Goal: Task Accomplishment & Management: Complete application form

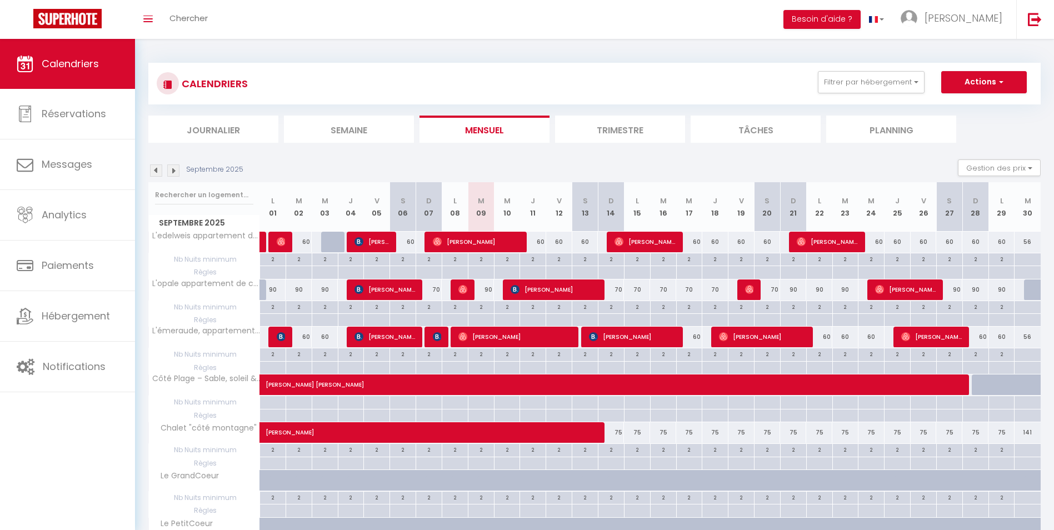
click at [177, 169] on img at bounding box center [173, 170] width 12 height 12
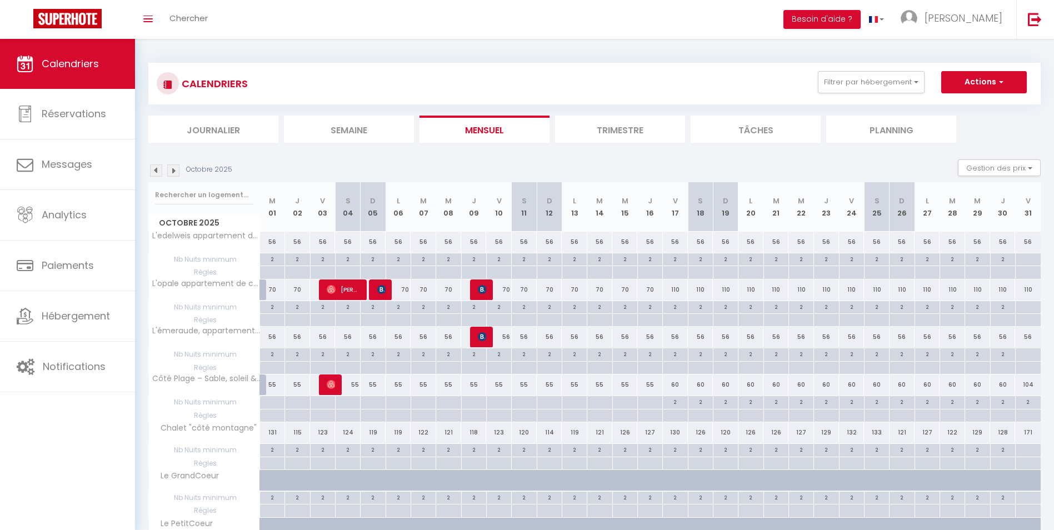
click at [176, 169] on img at bounding box center [173, 170] width 12 height 12
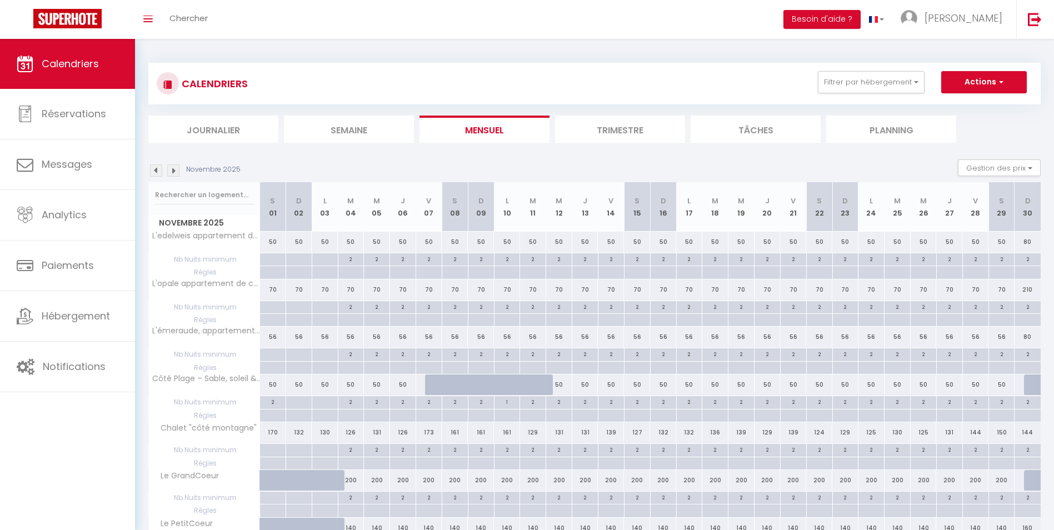
click at [176, 169] on img at bounding box center [173, 170] width 12 height 12
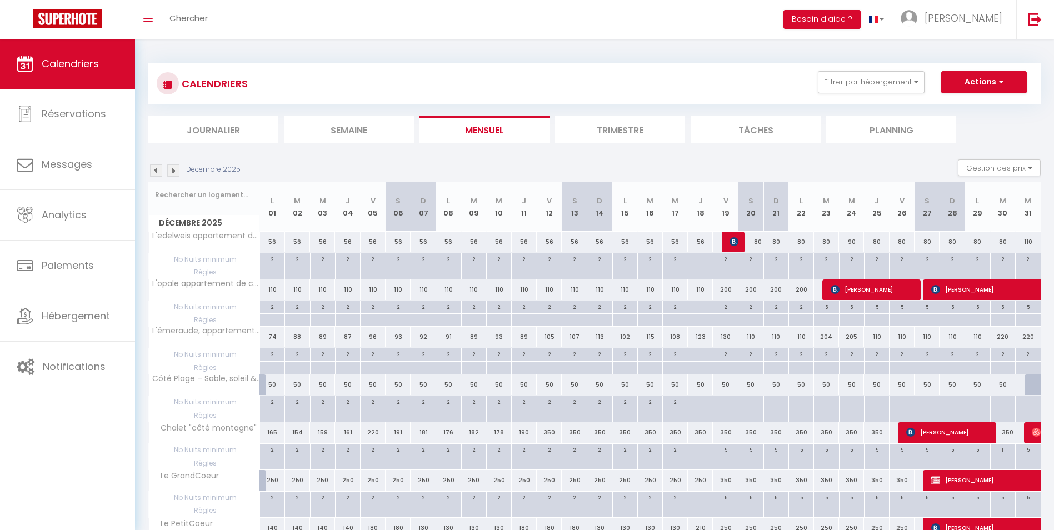
click at [176, 169] on img at bounding box center [173, 170] width 12 height 12
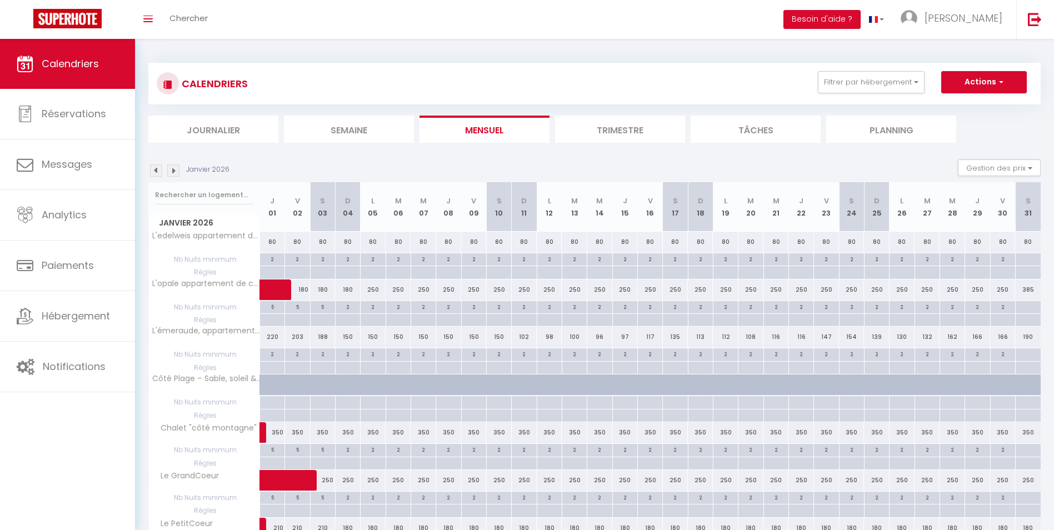
click at [176, 169] on img at bounding box center [173, 170] width 12 height 12
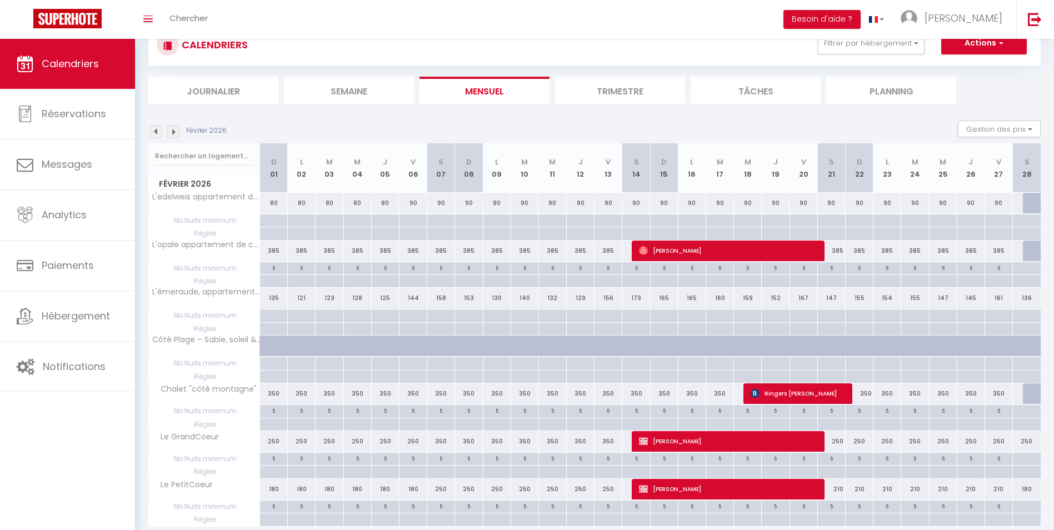
scroll to position [81, 0]
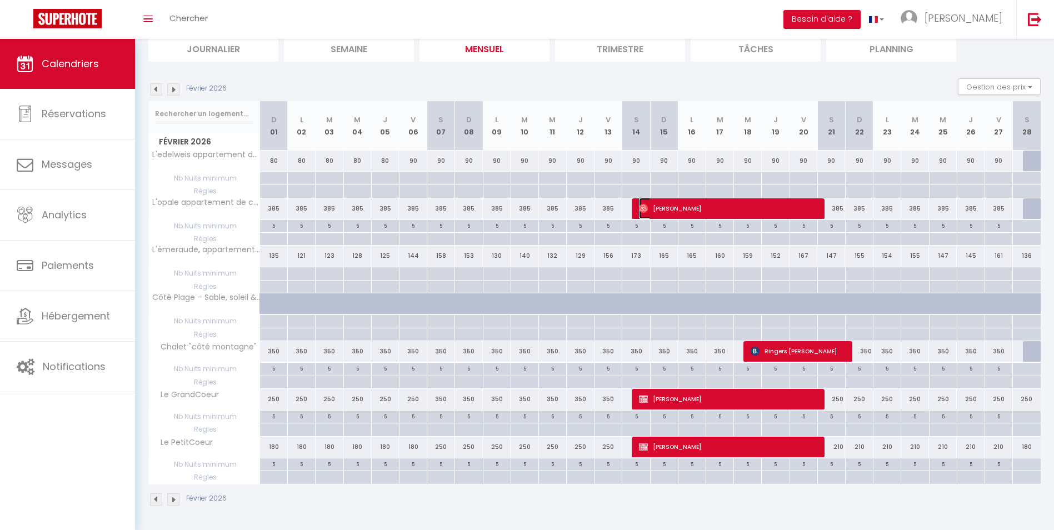
click at [756, 214] on span "[PERSON_NAME]" at bounding box center [727, 208] width 176 height 21
select select "OK"
select select "0"
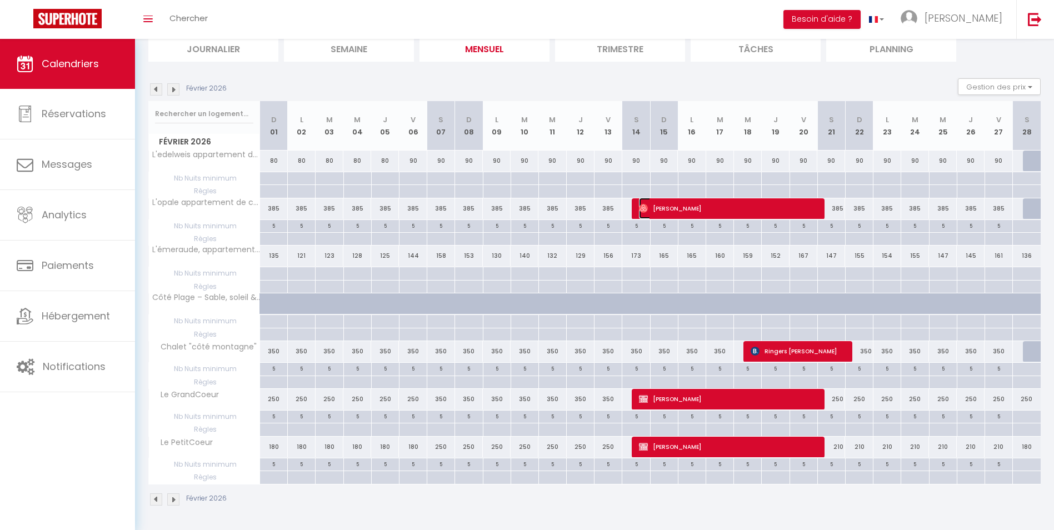
select select "1"
select select
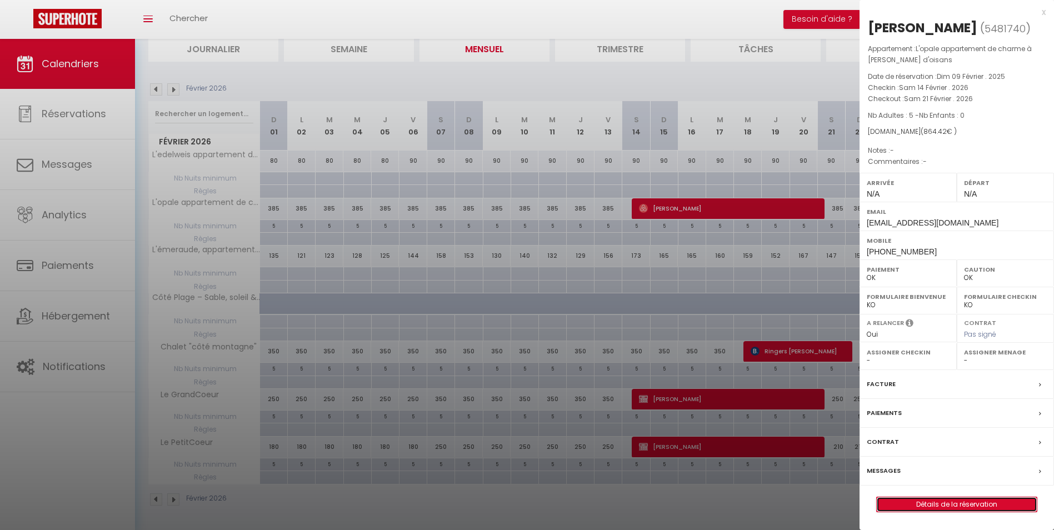
click at [958, 505] on link "Détails de la réservation" at bounding box center [957, 504] width 160 height 14
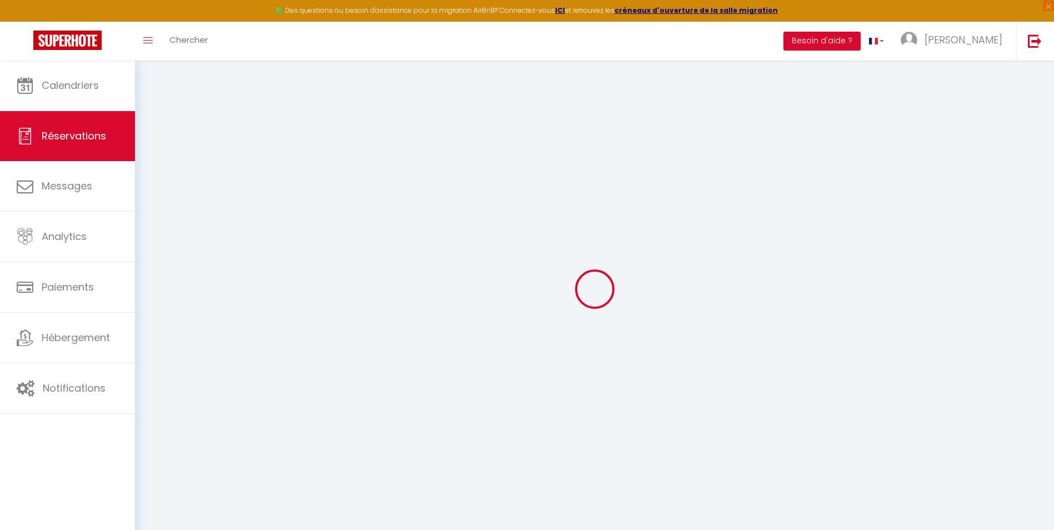
type input "[PERSON_NAME]"
type input "Holden"
type input "[EMAIL_ADDRESS][DOMAIN_NAME]"
type input "[PHONE_NUMBER]"
select select "GB"
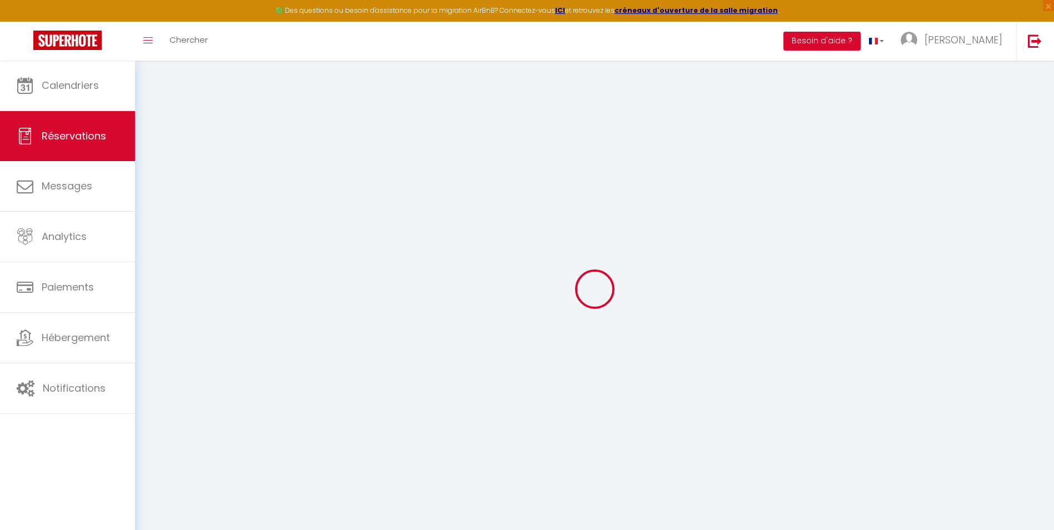
type input "29.63"
select select "65094"
select select "1"
select select
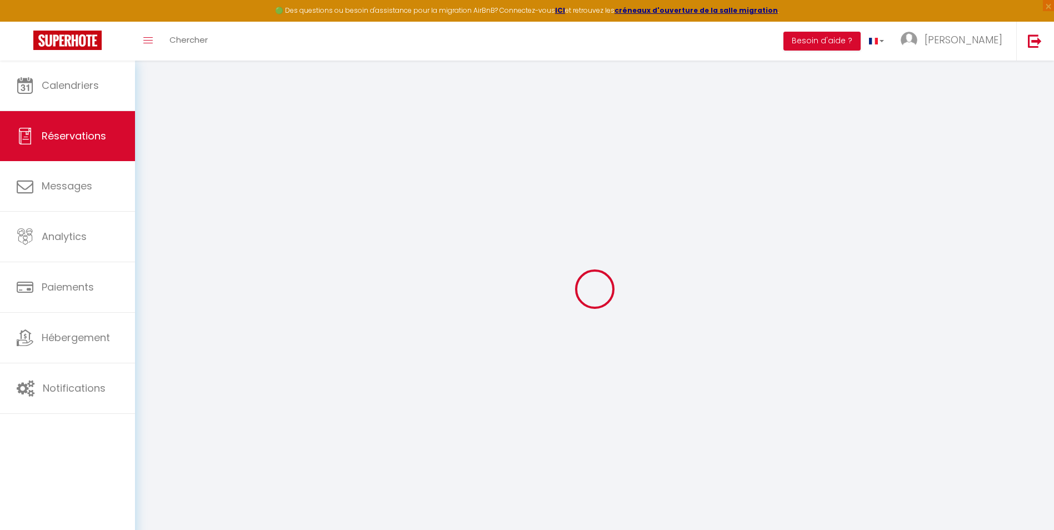
type input "5"
select select "12"
select select
type input "753"
checkbox input "false"
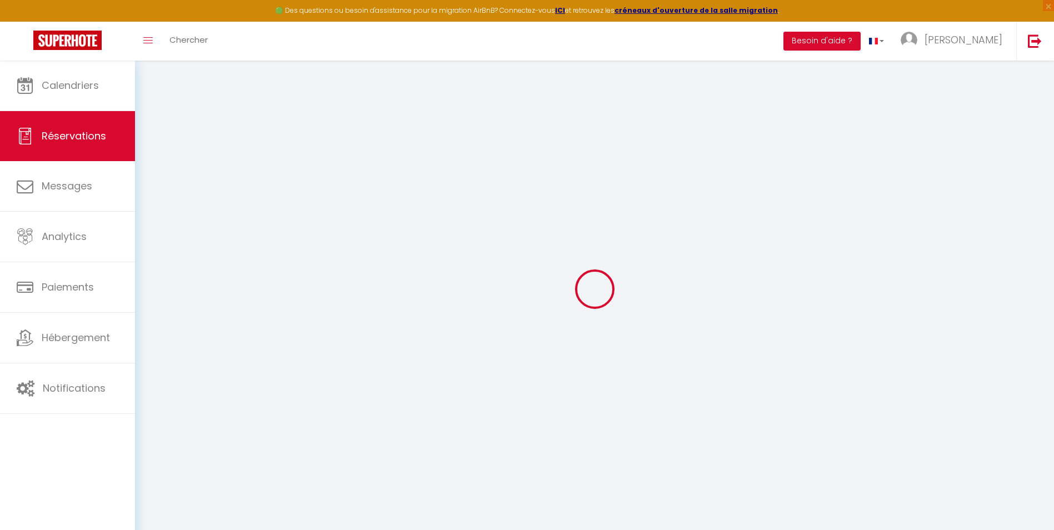
type input "0"
select select "1"
type input "0"
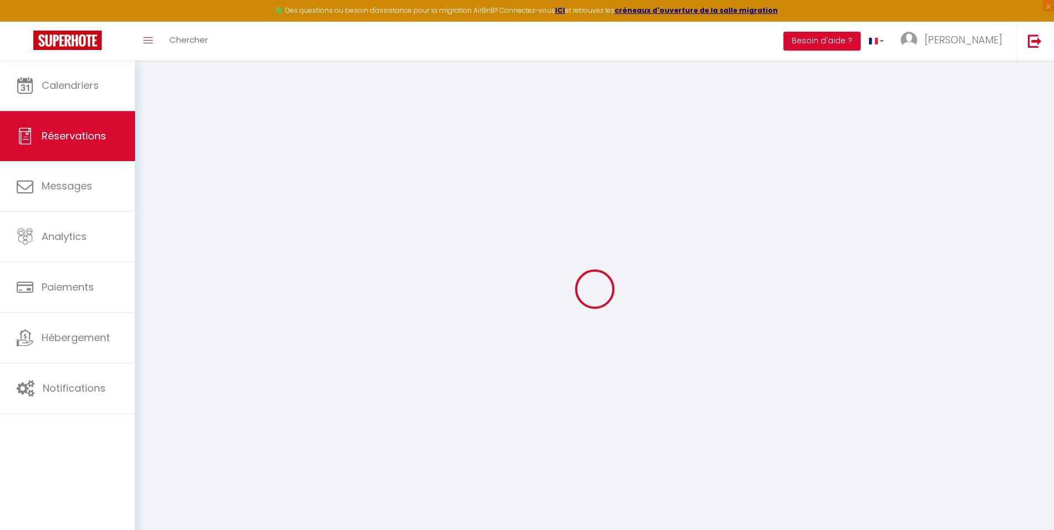
select select
select select "15"
checkbox input "false"
select select
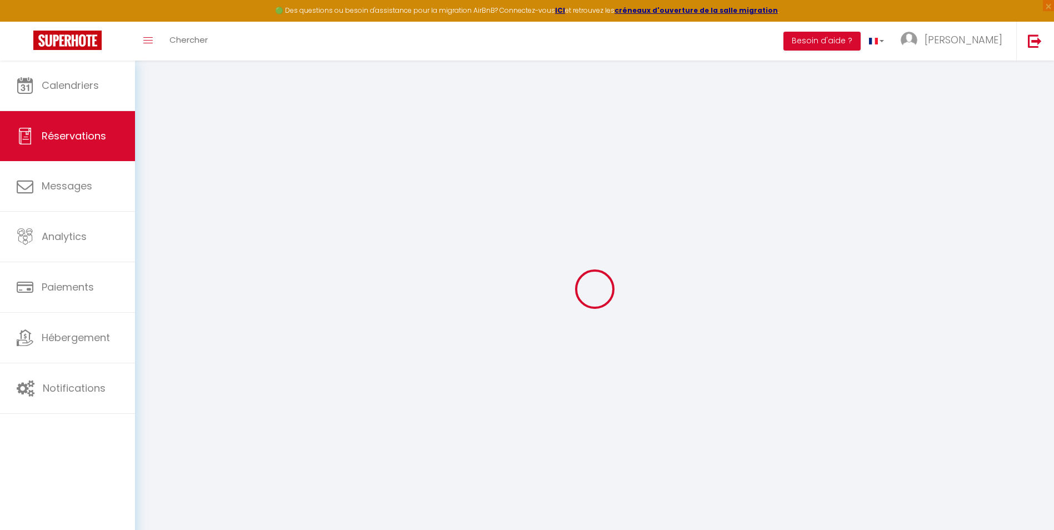
select select
checkbox input "false"
select select
checkbox input "false"
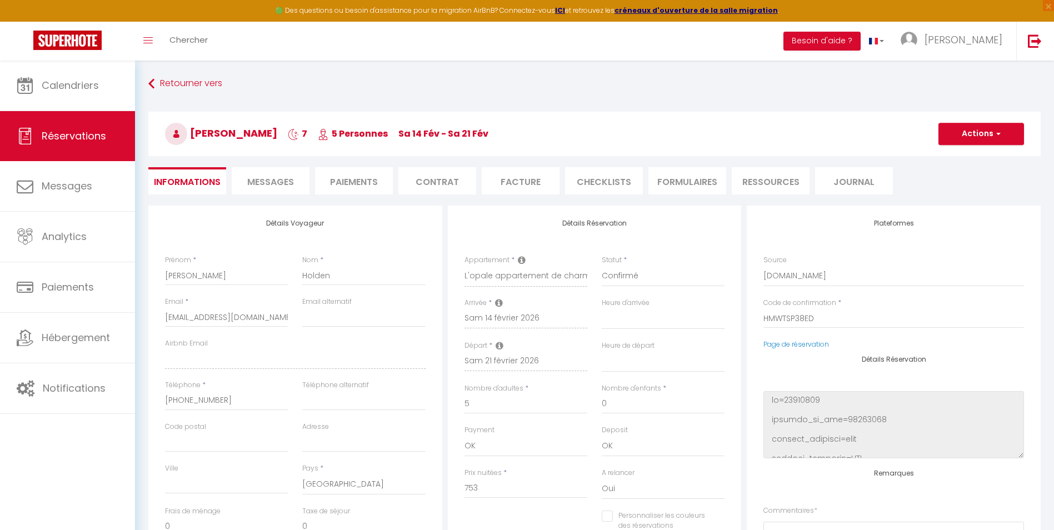
select select
checkbox input "false"
type input "70"
type input "41.42"
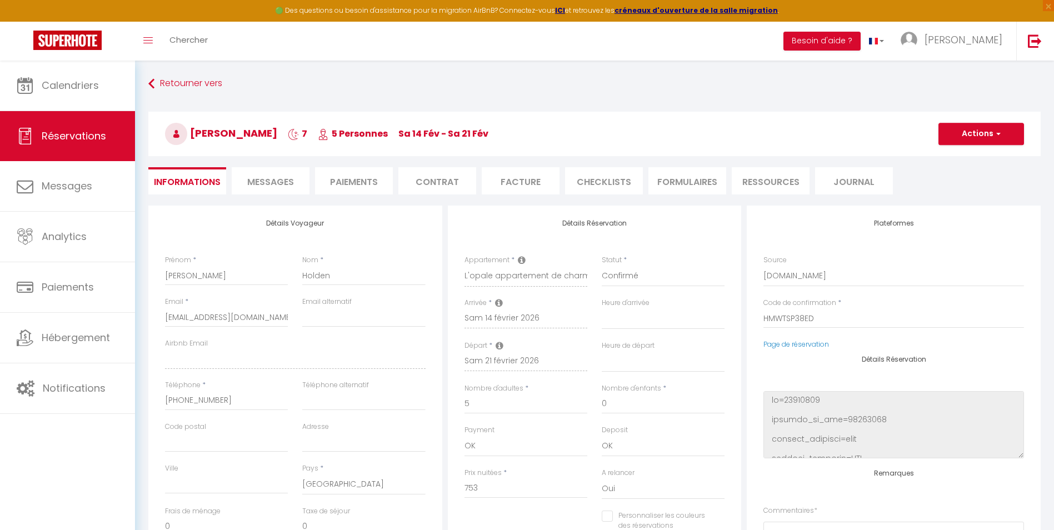
select select
checkbox input "false"
select select
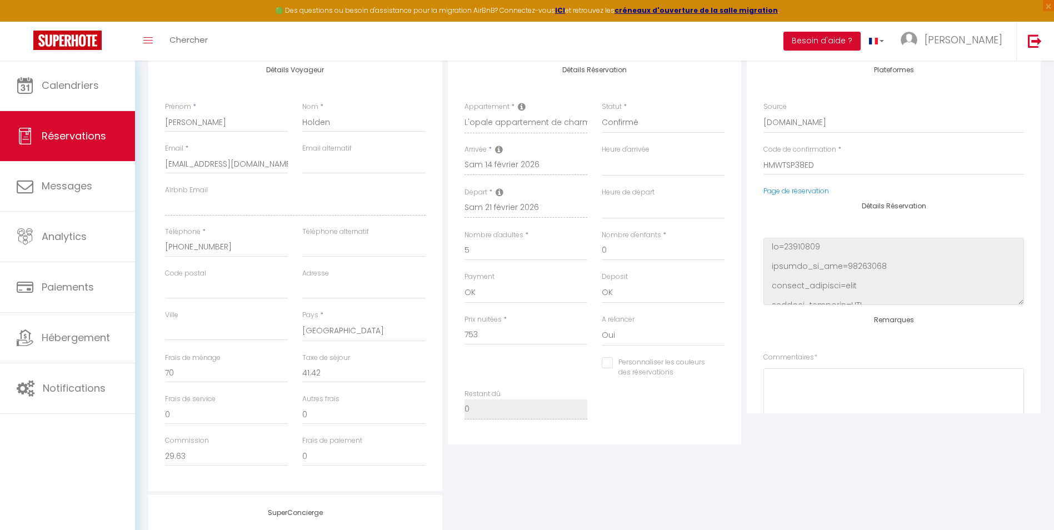
scroll to position [121, 0]
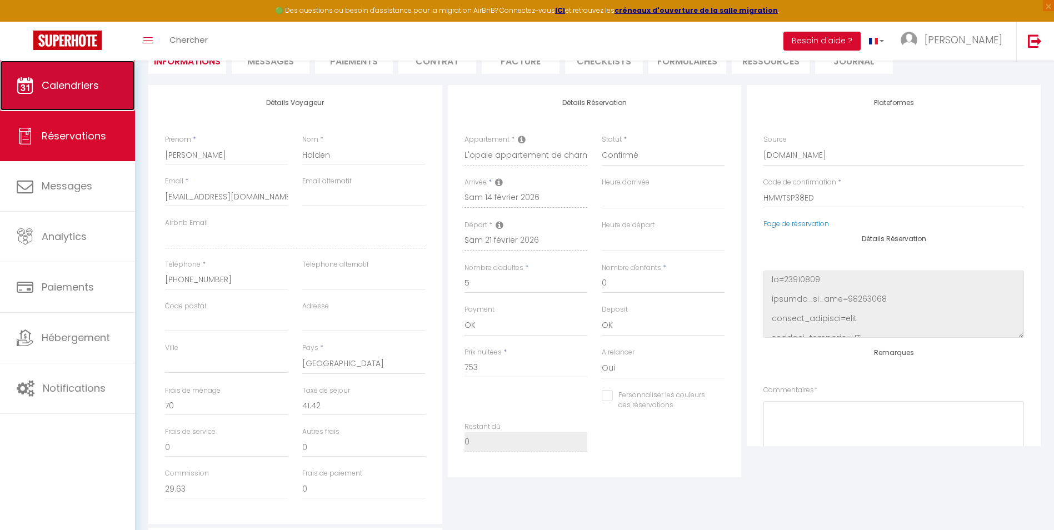
click at [101, 91] on link "Calendriers" at bounding box center [67, 86] width 135 height 50
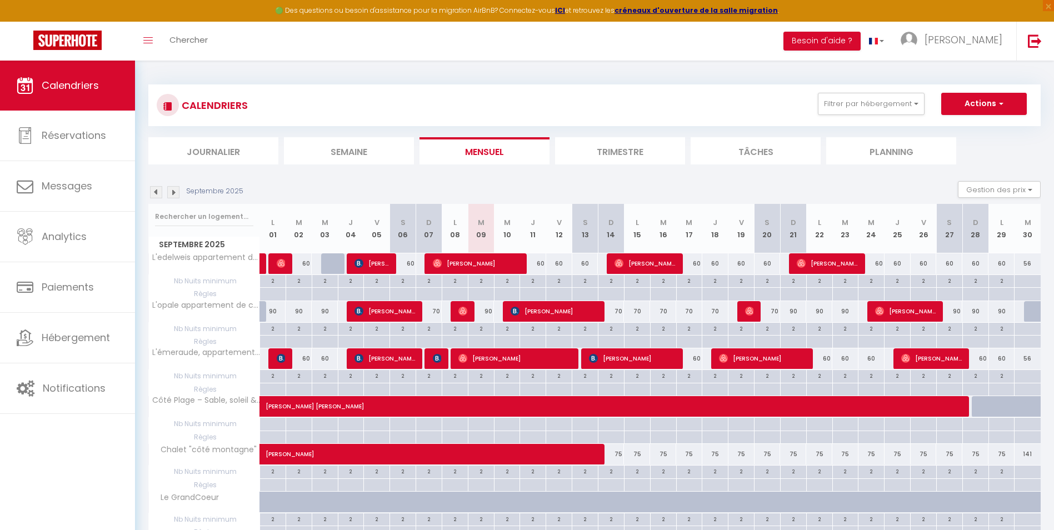
click at [169, 193] on img at bounding box center [173, 192] width 12 height 12
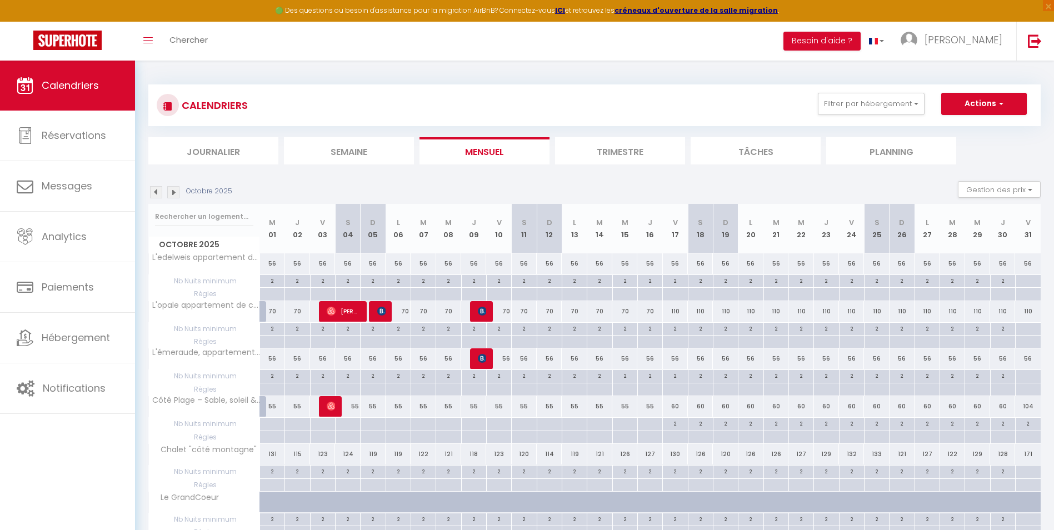
click at [171, 194] on img at bounding box center [173, 192] width 12 height 12
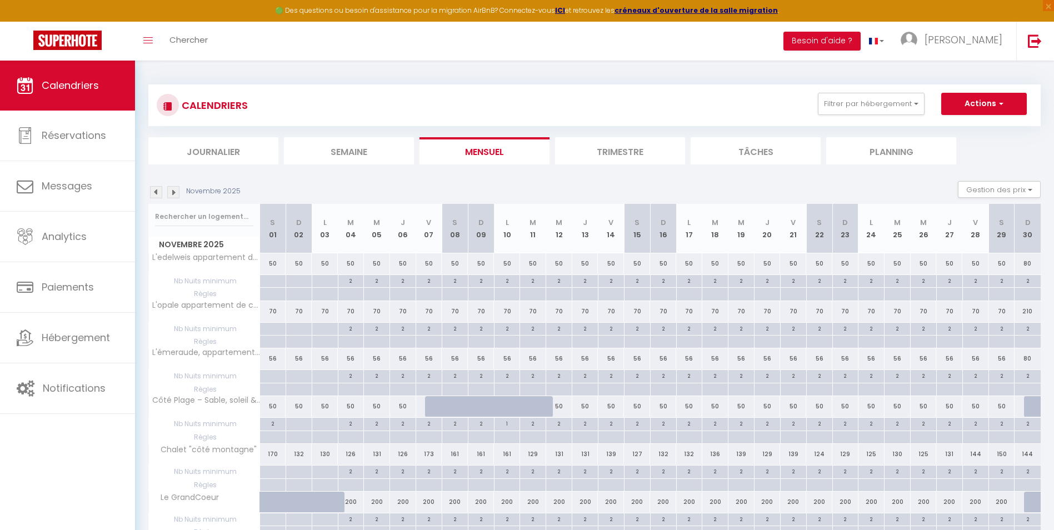
click at [171, 194] on img at bounding box center [173, 192] width 12 height 12
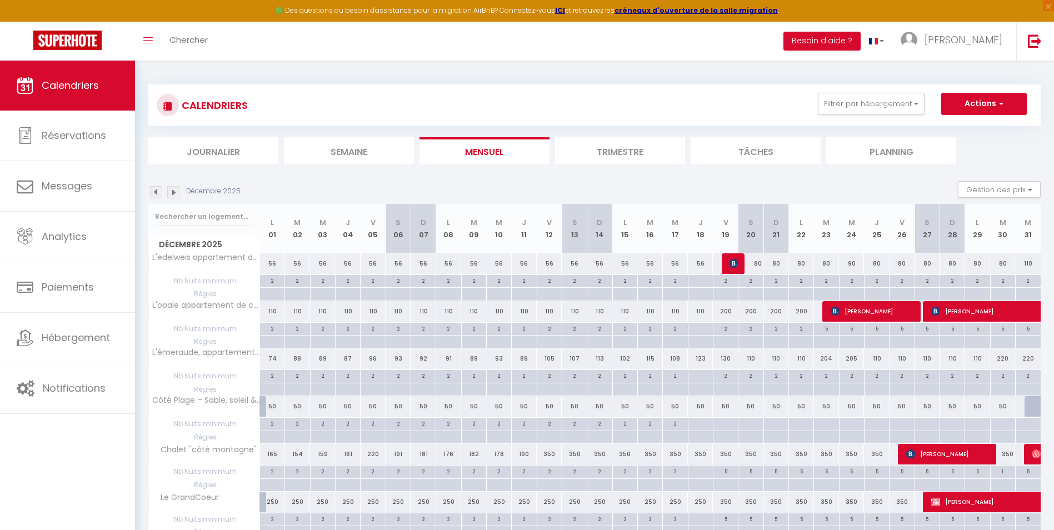
click at [171, 194] on img at bounding box center [173, 192] width 12 height 12
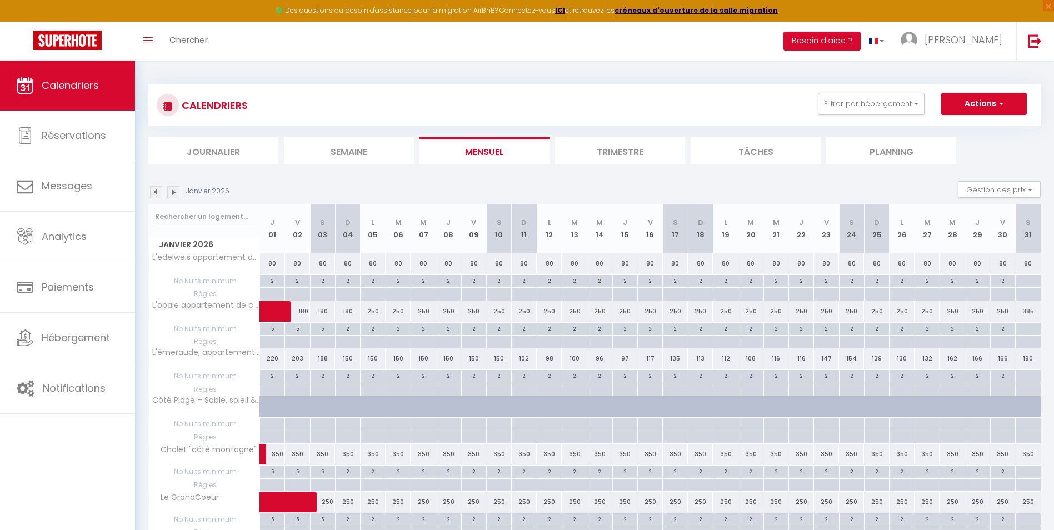
click at [171, 194] on img at bounding box center [173, 192] width 12 height 12
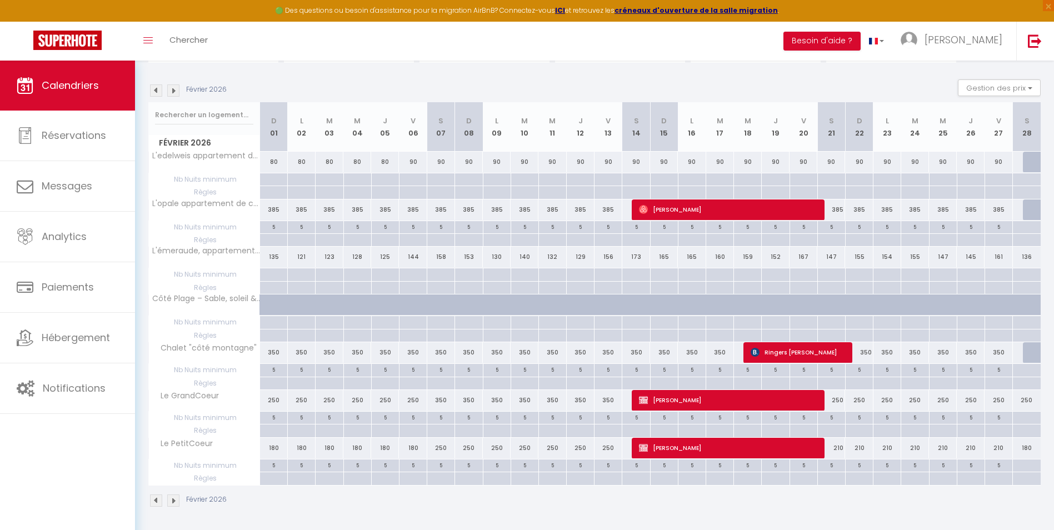
scroll to position [103, 0]
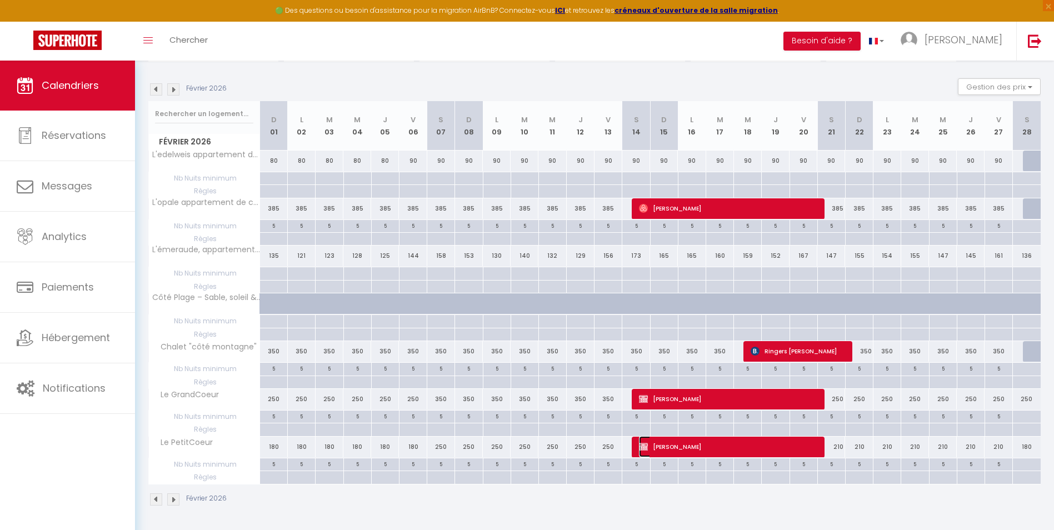
click at [751, 443] on span "[PERSON_NAME]" at bounding box center [727, 446] width 176 height 21
select select "KO"
select select "0"
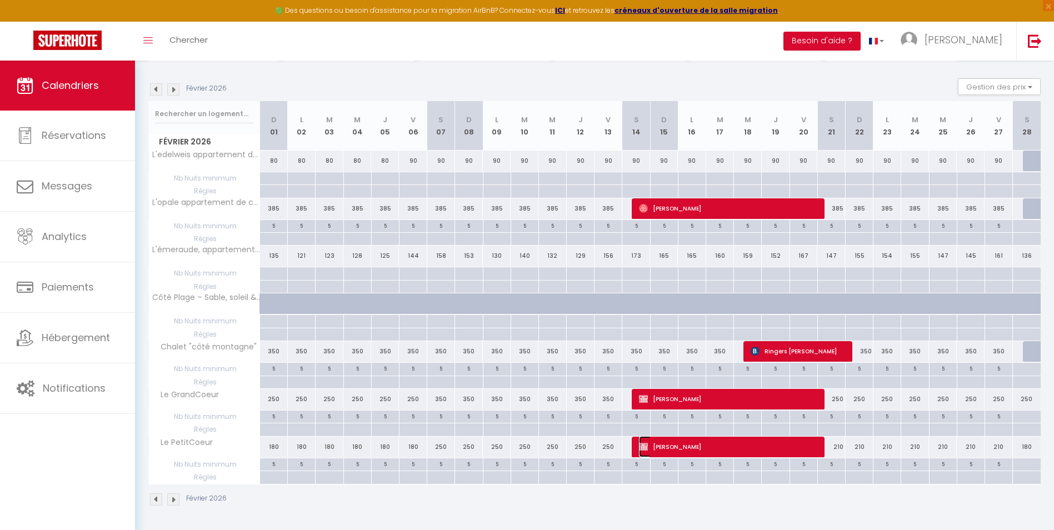
select select "1"
select select
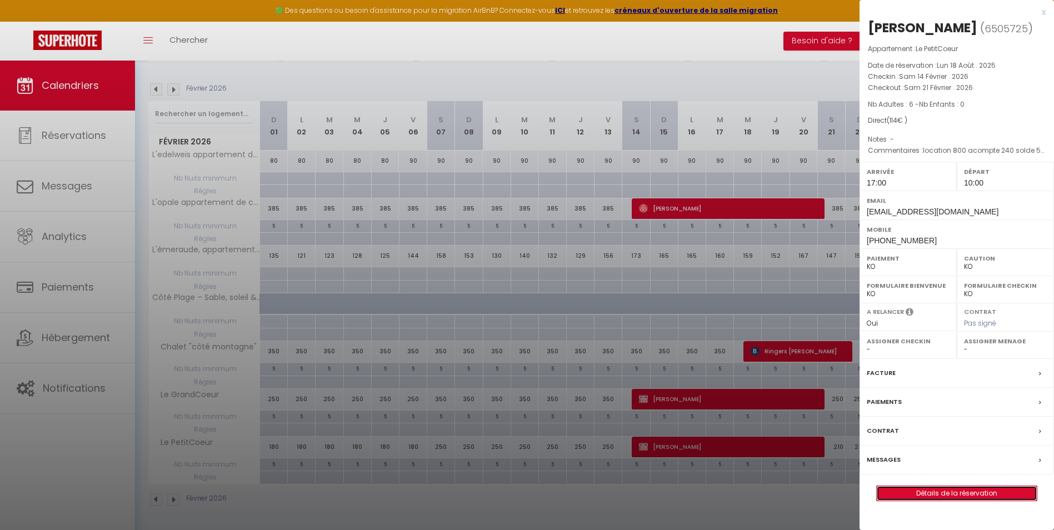
click at [977, 491] on link "Détails de la réservation" at bounding box center [957, 493] width 160 height 14
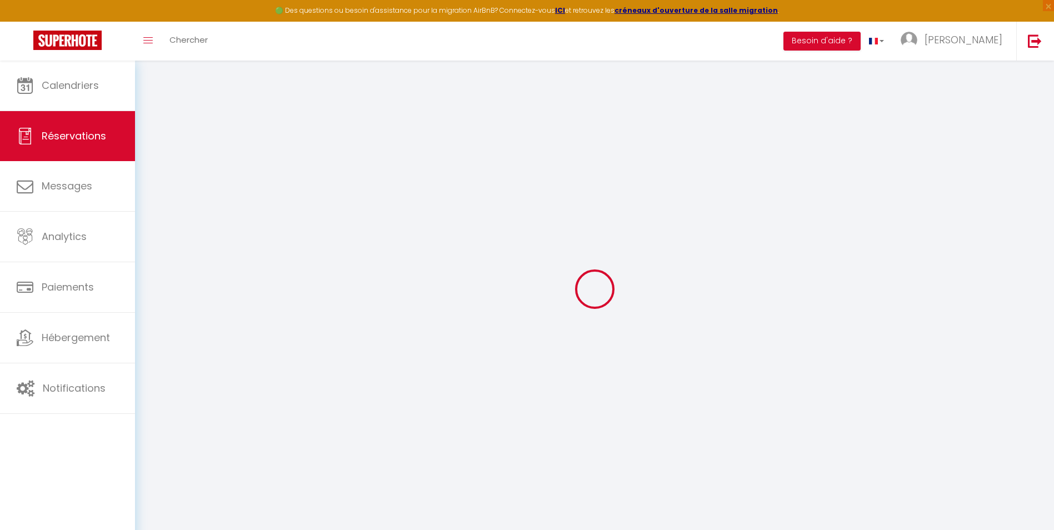
select select
checkbox input "false"
select select
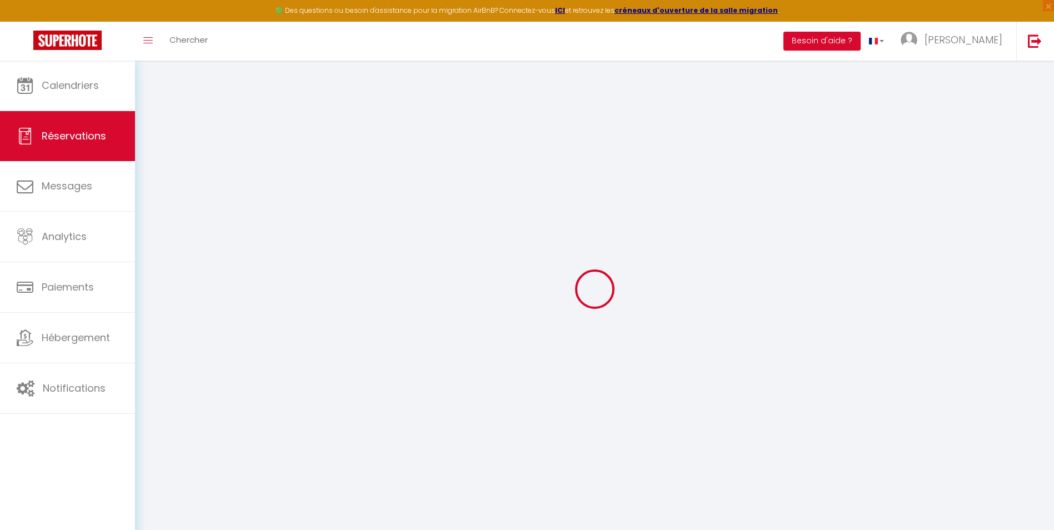
checkbox input "false"
type textarea "location 800 acompte 240 solde 560 14/01 depot 400"
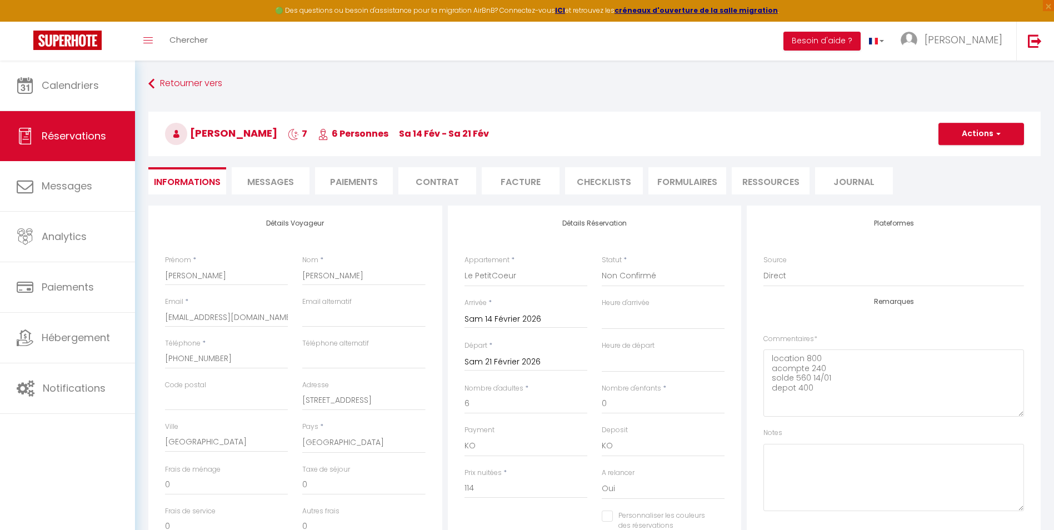
select select
checkbox input "false"
select select "17:00"
select select "10:00"
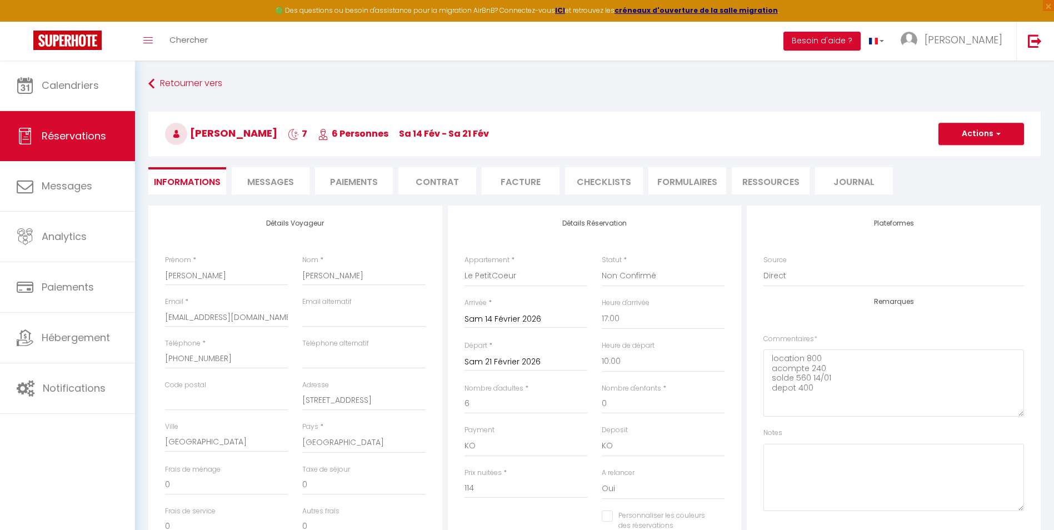
click at [373, 181] on li "Paiements" at bounding box center [354, 180] width 78 height 27
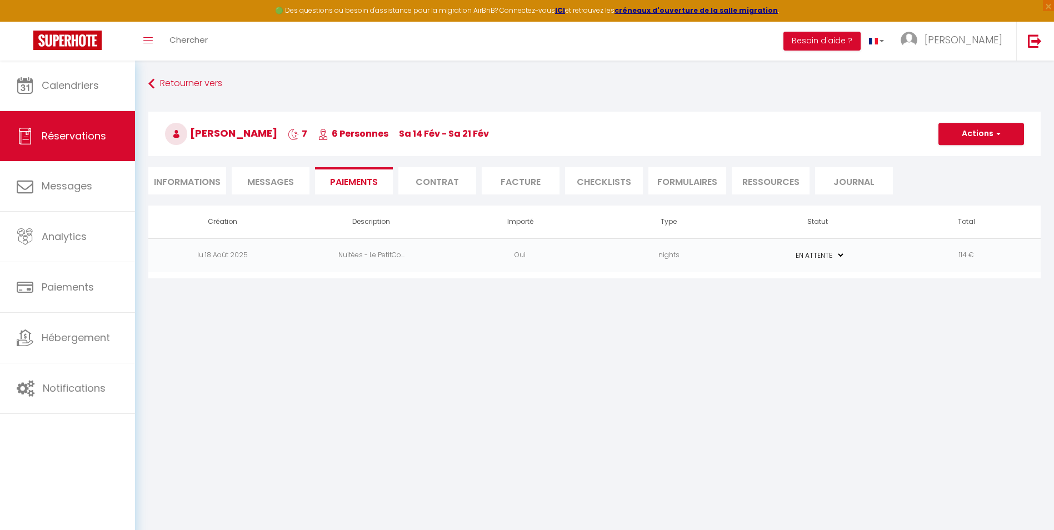
click at [425, 182] on li "Contrat" at bounding box center [437, 180] width 78 height 27
